Goal: Task Accomplishment & Management: Complete application form

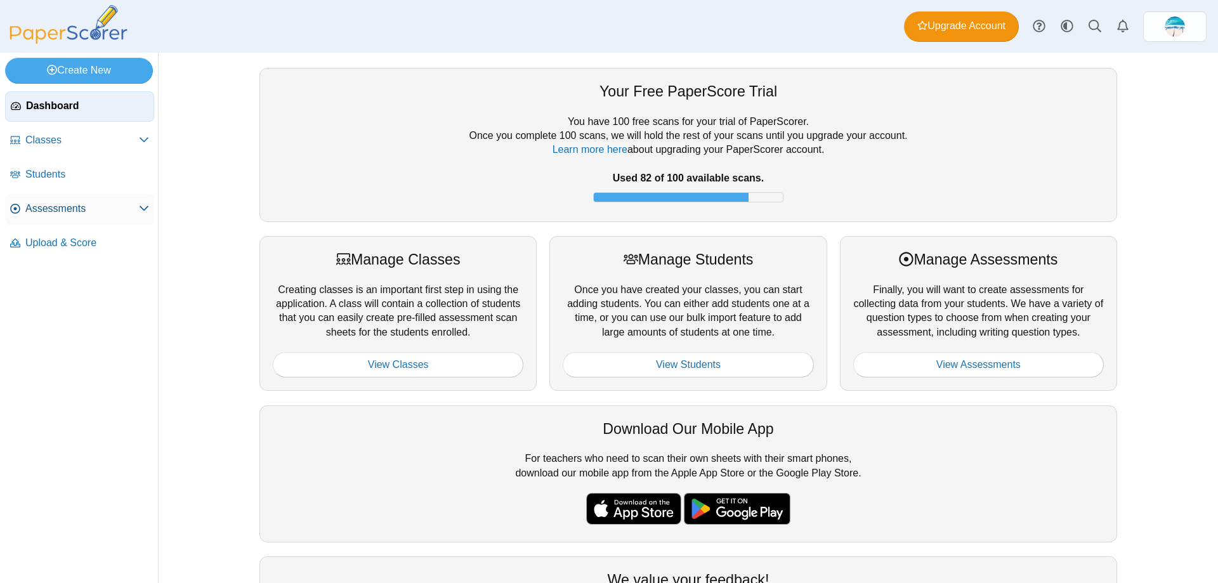
click at [44, 206] on span "Assessments" at bounding box center [82, 209] width 114 height 14
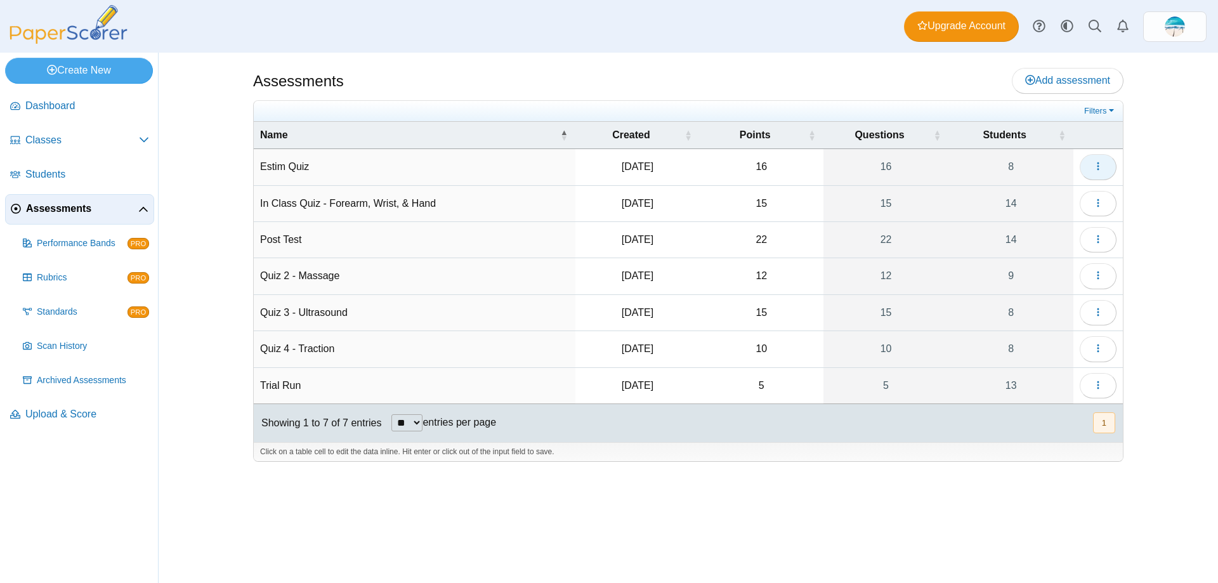
click at [1101, 166] on icon "button" at bounding box center [1098, 166] width 10 height 10
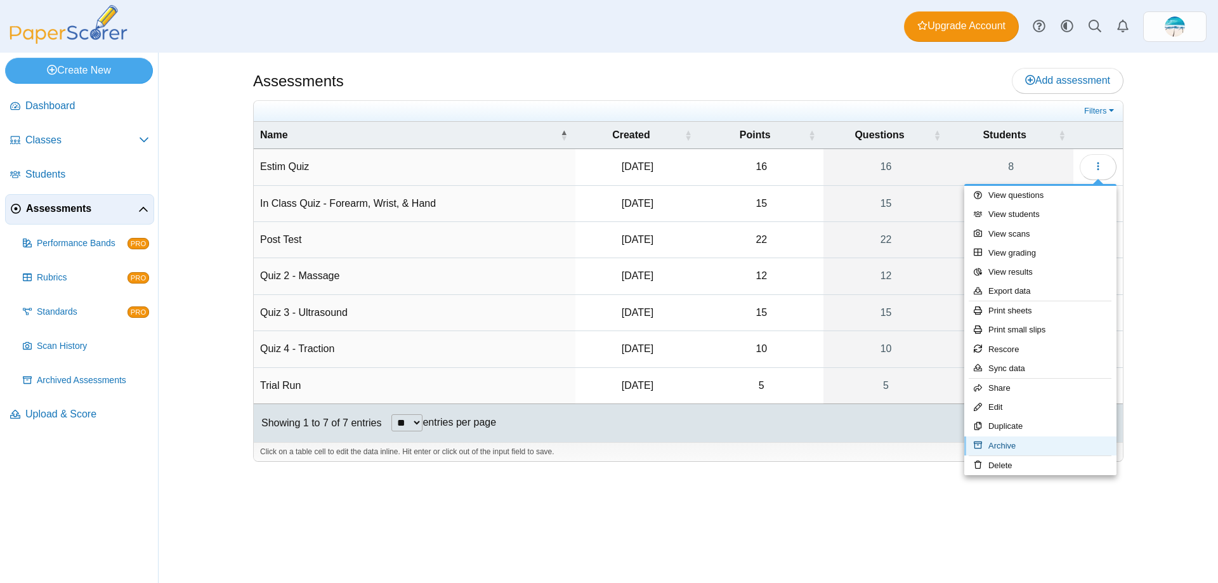
click at [1024, 443] on link "Archive" at bounding box center [1040, 445] width 152 height 19
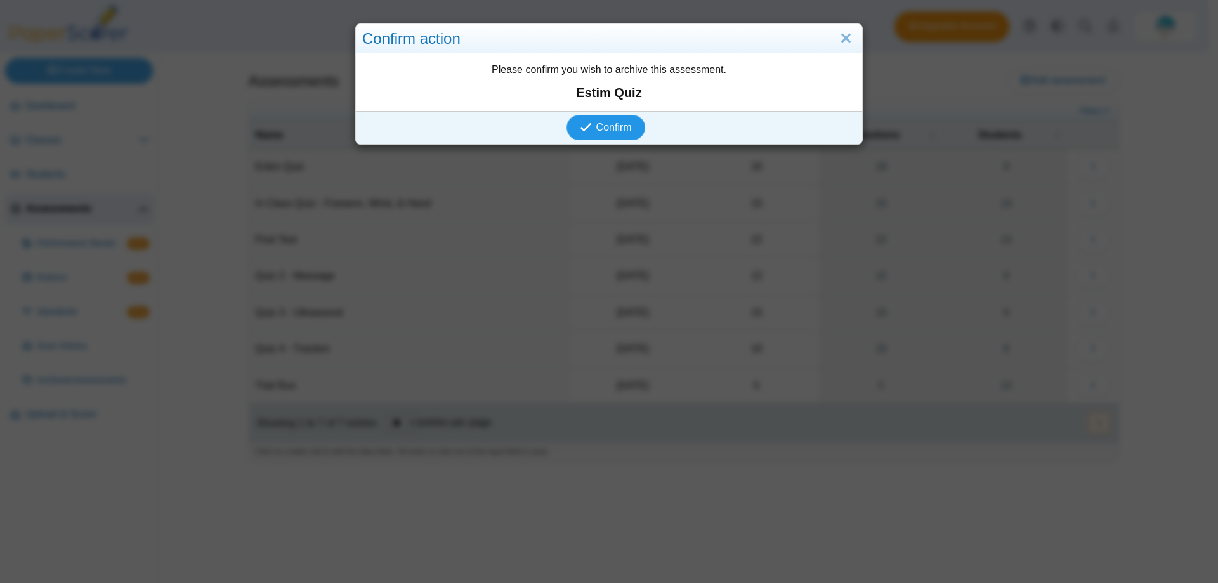
click at [584, 127] on use "submit" at bounding box center [585, 127] width 11 height 8
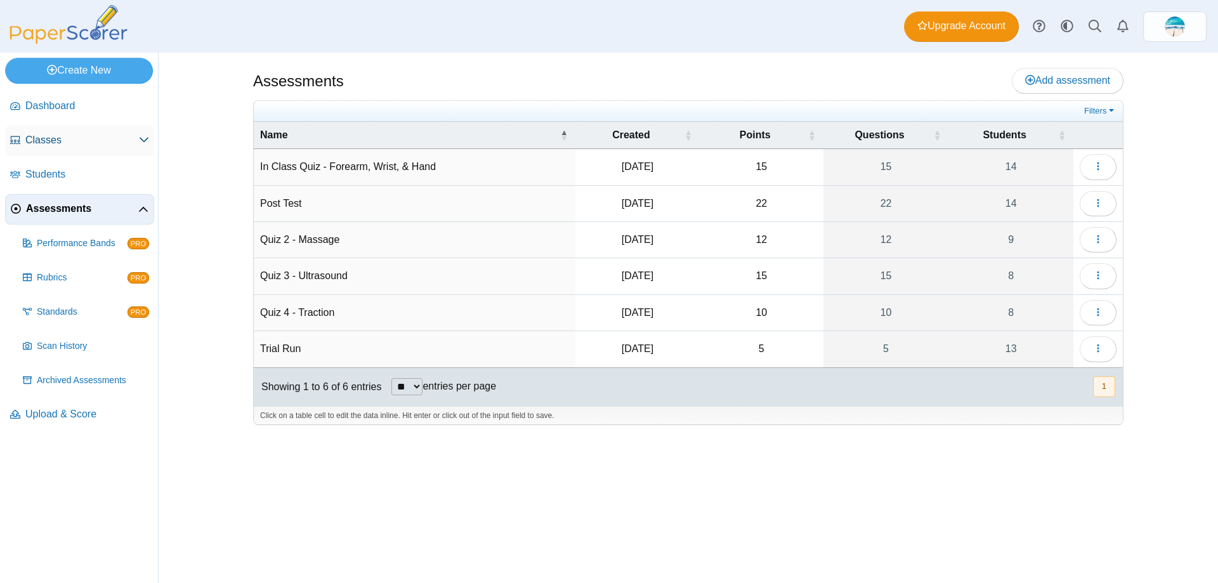
click at [147, 141] on icon at bounding box center [144, 139] width 10 height 10
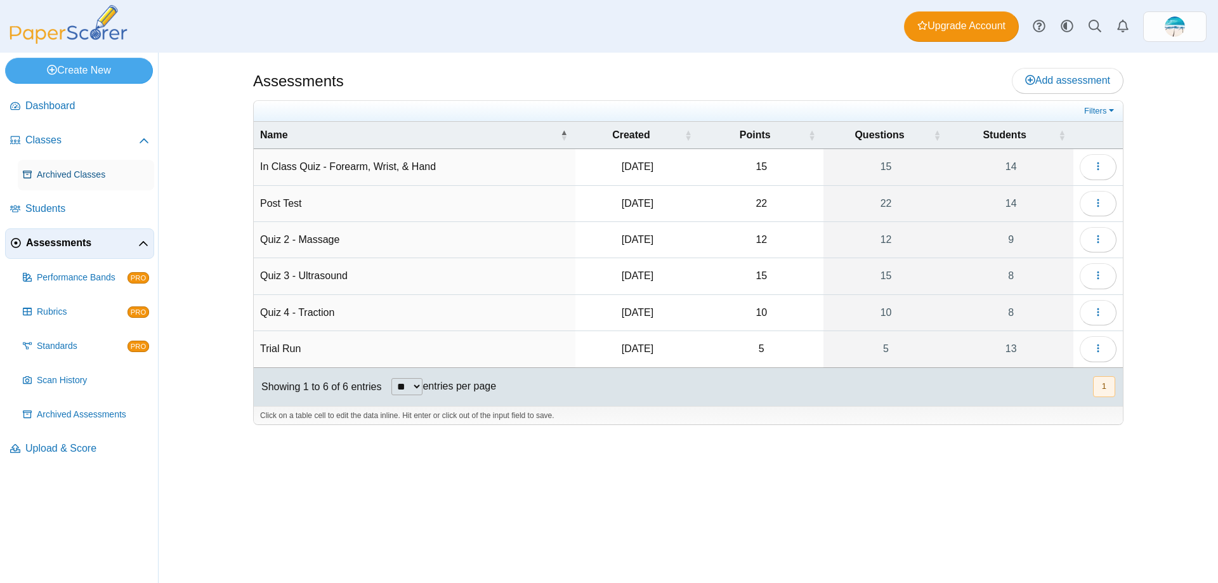
click at [96, 173] on span "Archived Classes" at bounding box center [93, 175] width 112 height 13
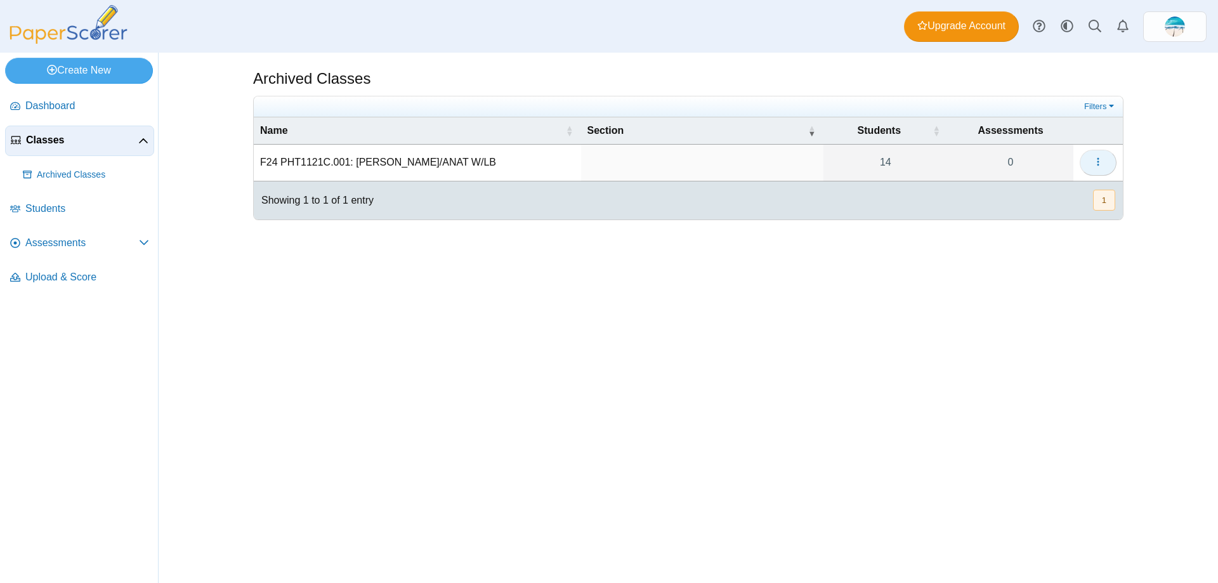
click at [1104, 159] on button "button" at bounding box center [1098, 162] width 37 height 25
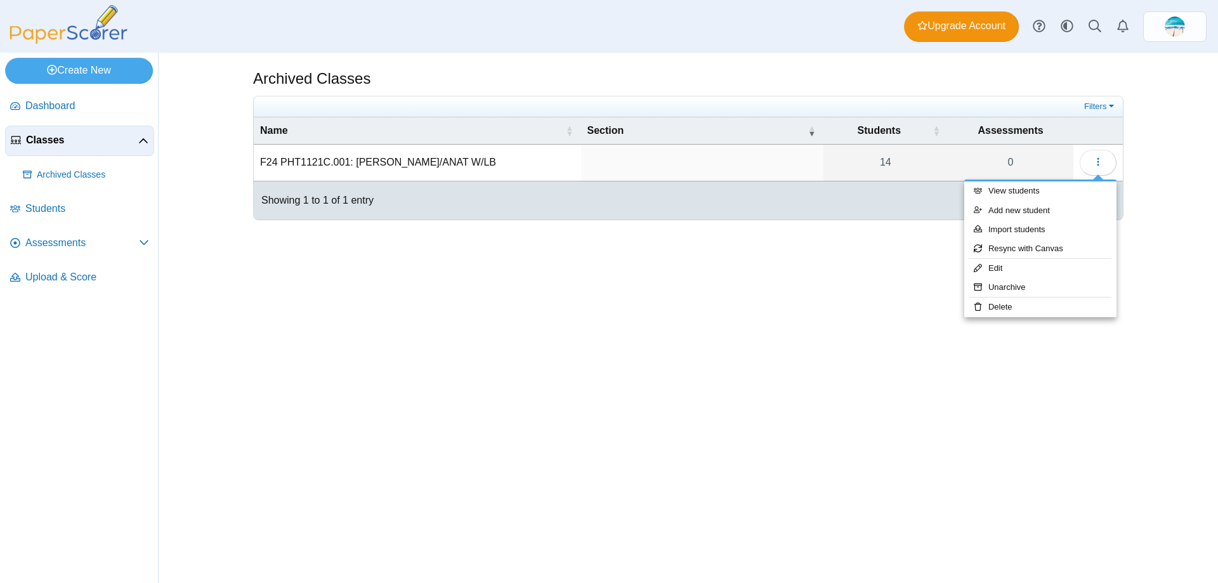
click at [397, 292] on div "Archived Classes Filters Show only: 14 0" at bounding box center [689, 318] width 952 height 530
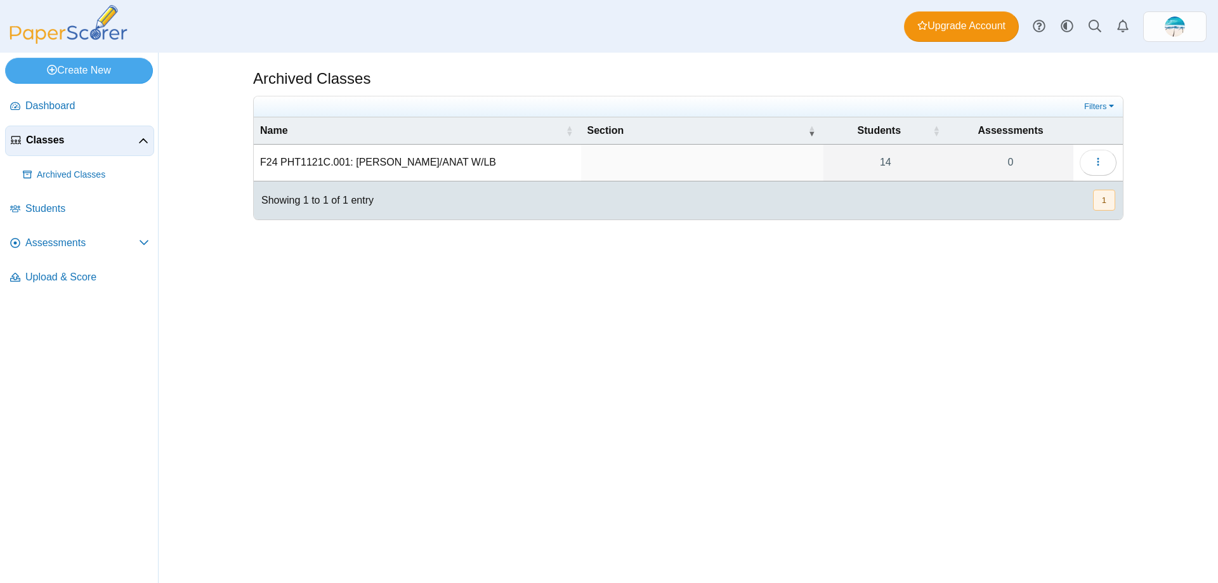
click at [67, 139] on span "Classes" at bounding box center [82, 140] width 112 height 14
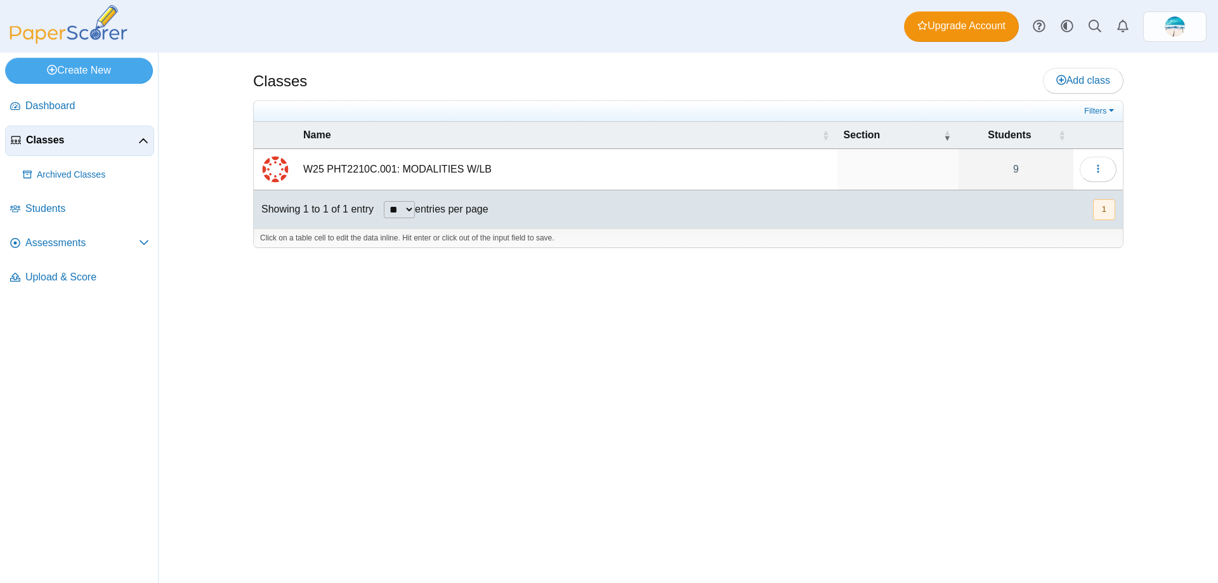
click at [67, 139] on span "Classes" at bounding box center [82, 140] width 112 height 14
click at [1113, 164] on button "button" at bounding box center [1098, 169] width 37 height 25
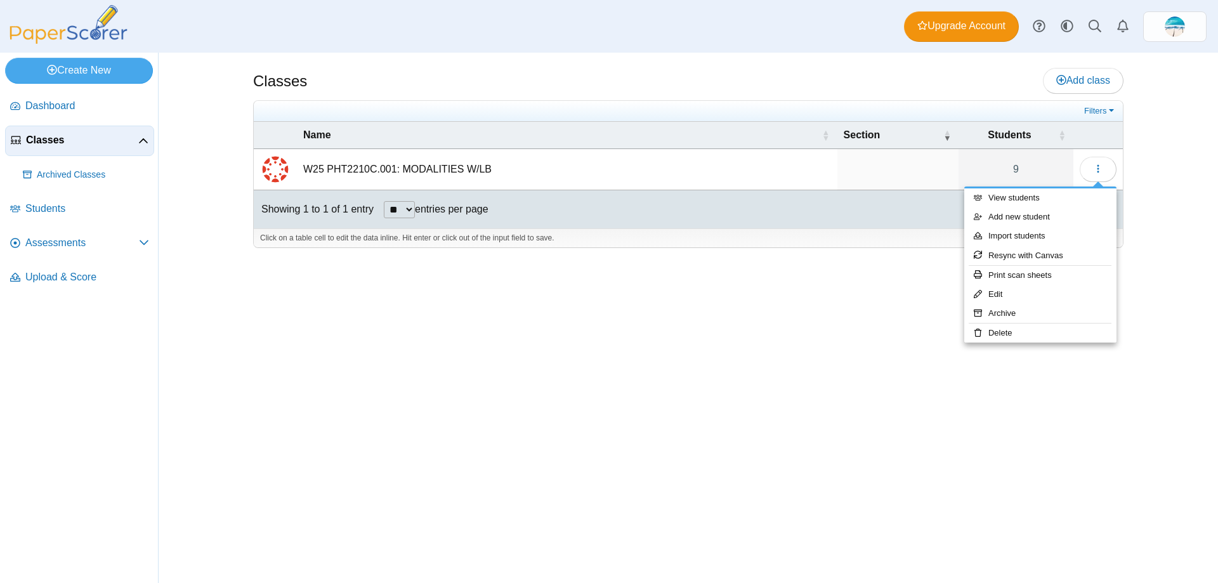
click at [643, 312] on div "Classes Add class Filters 9" at bounding box center [689, 318] width 952 height 530
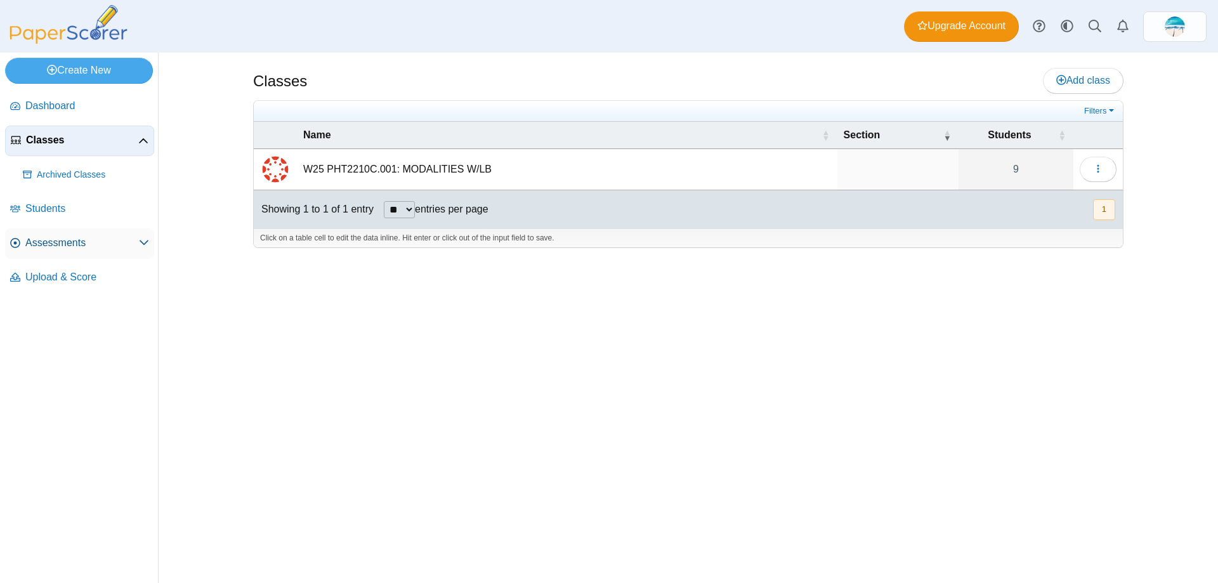
click at [48, 247] on span "Assessments" at bounding box center [82, 243] width 114 height 14
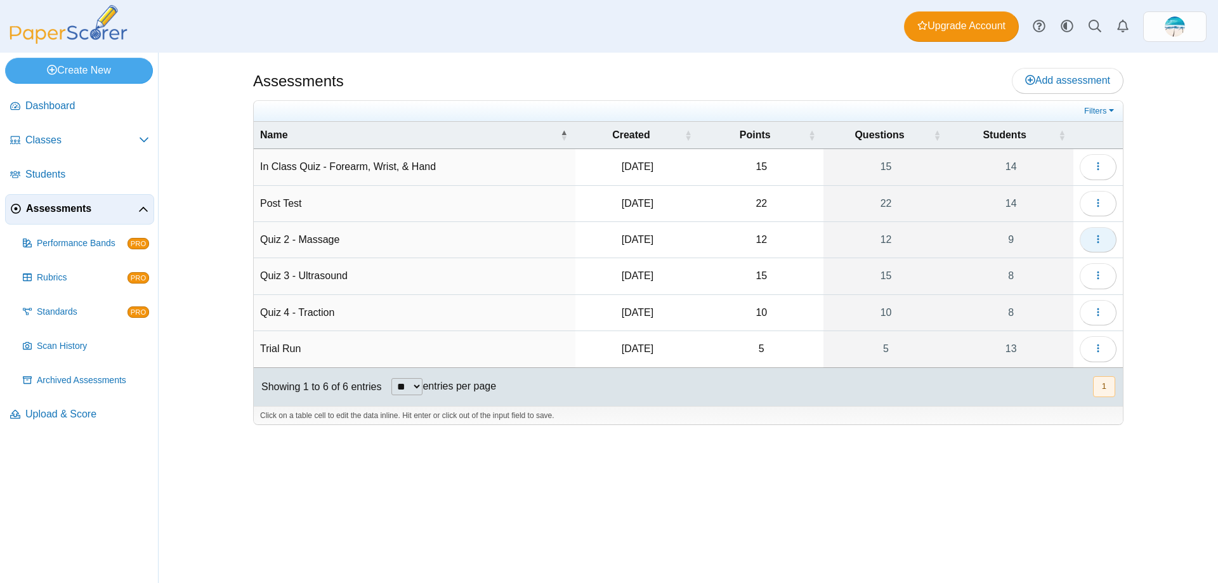
click at [1101, 234] on icon "button" at bounding box center [1098, 239] width 10 height 10
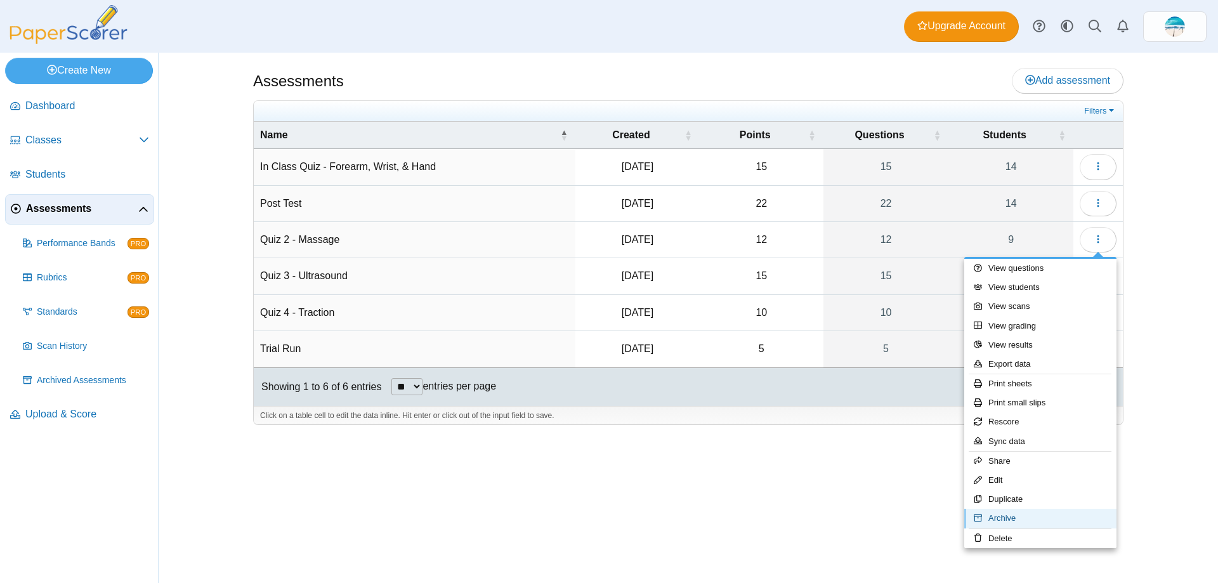
click at [1033, 521] on link "Archive" at bounding box center [1040, 518] width 152 height 19
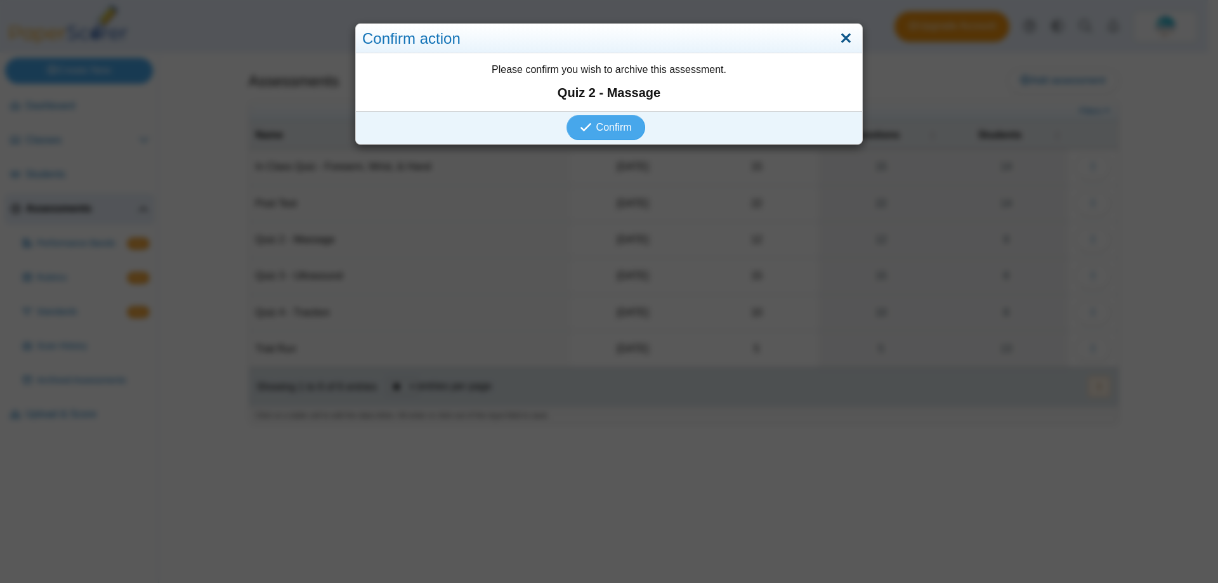
click at [842, 45] on link "Close" at bounding box center [846, 39] width 20 height 22
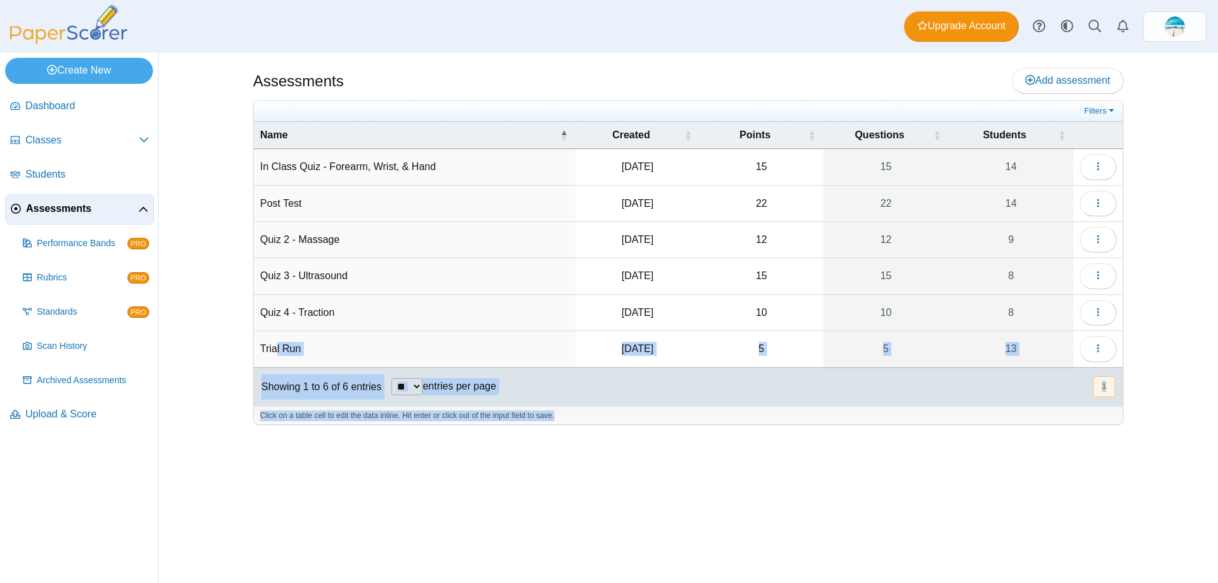
drag, startPoint x: 275, startPoint y: 346, endPoint x: 352, endPoint y: 475, distance: 150.5
click at [352, 475] on div "Assessments Add assessment 15" at bounding box center [689, 318] width 952 height 530
click at [361, 496] on div "Assessments Add assessment 15" at bounding box center [689, 318] width 952 height 530
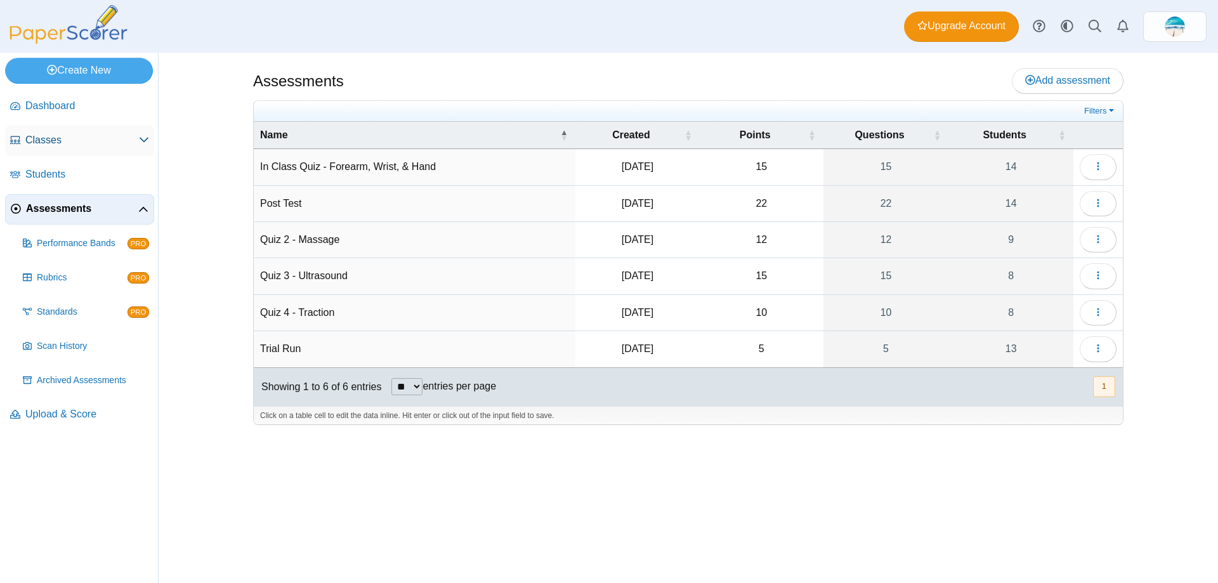
click at [53, 145] on span "Classes" at bounding box center [82, 140] width 114 height 14
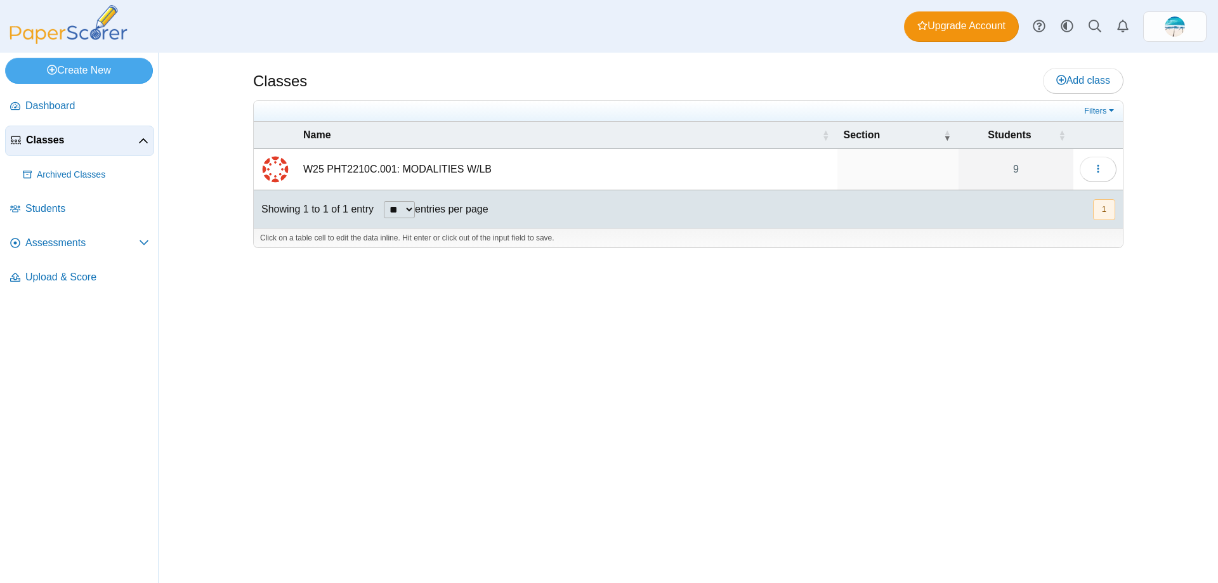
click at [82, 149] on link "Classes" at bounding box center [79, 141] width 149 height 30
click at [59, 214] on span "Students" at bounding box center [87, 209] width 124 height 14
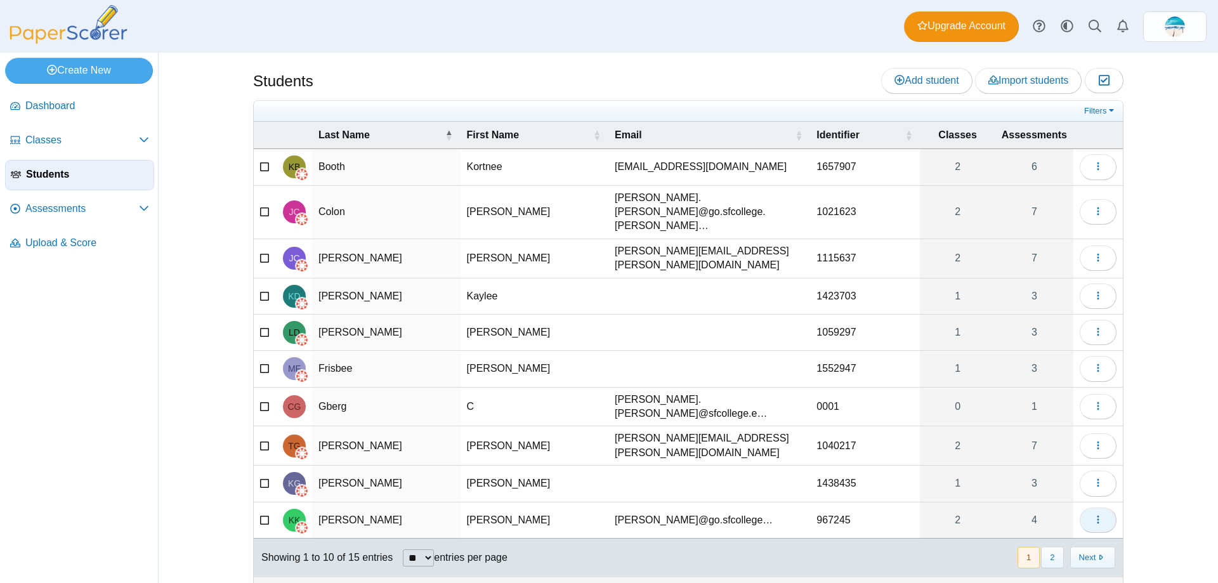
click at [1099, 514] on icon "button" at bounding box center [1098, 519] width 10 height 10
click at [1132, 318] on div "Students Add student Import students Moderation 0" at bounding box center [689, 318] width 952 height 530
click at [58, 215] on span "Assessments" at bounding box center [82, 209] width 114 height 14
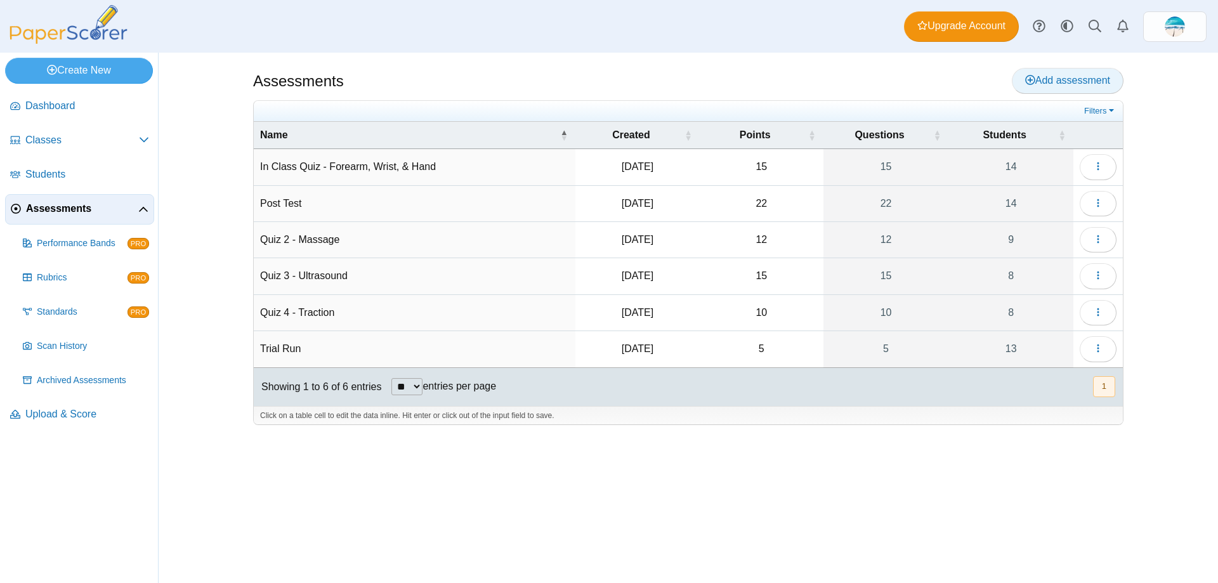
click at [1056, 81] on span "Add assessment" at bounding box center [1067, 80] width 85 height 11
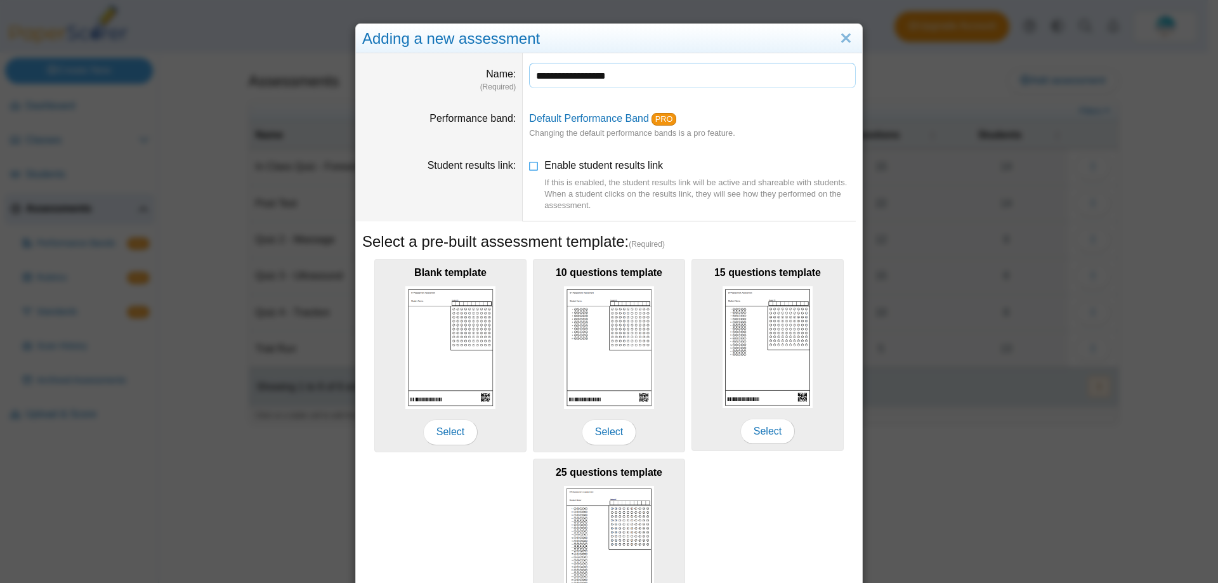
scroll to position [119, 0]
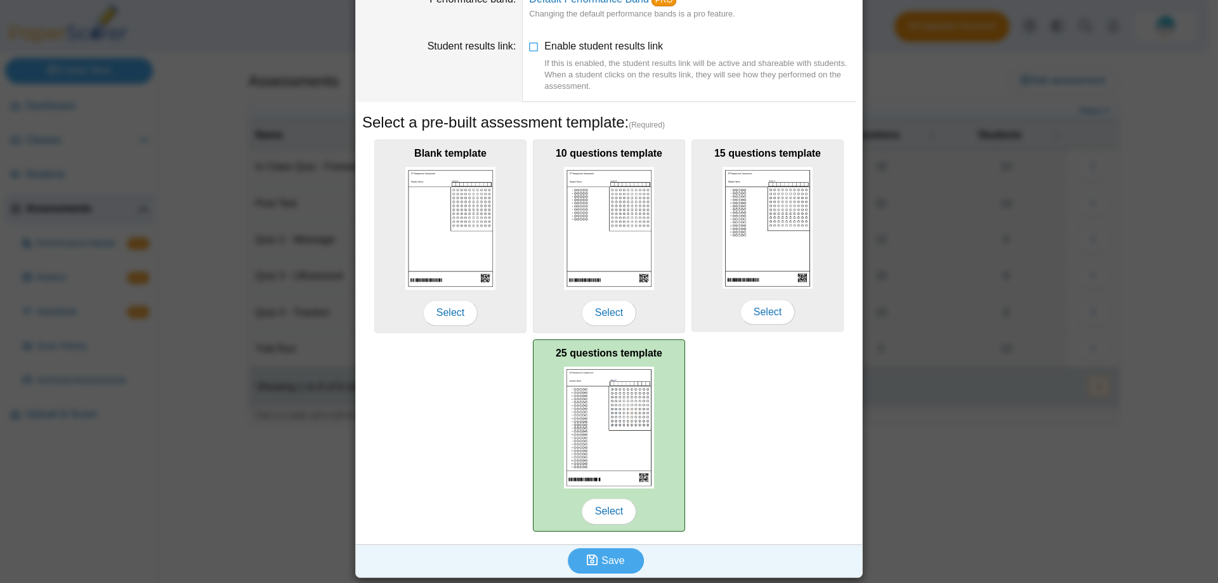
type input "**********"
